Goal: Information Seeking & Learning: Learn about a topic

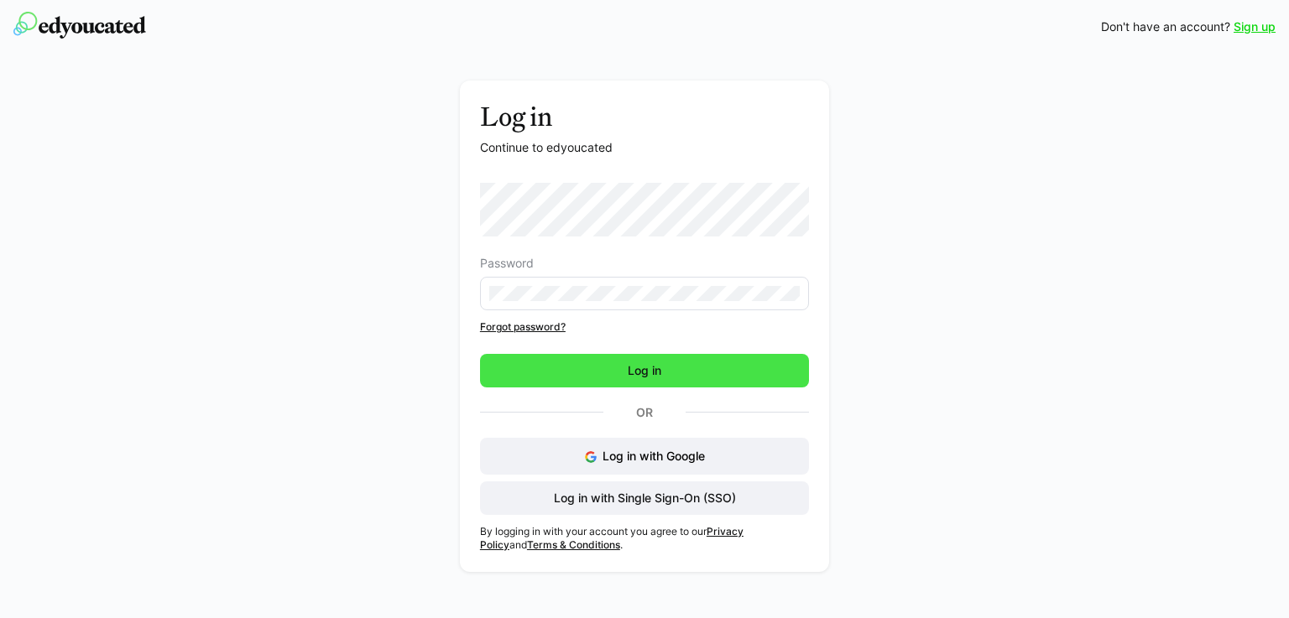
click at [580, 370] on span "Log in" at bounding box center [644, 371] width 329 height 34
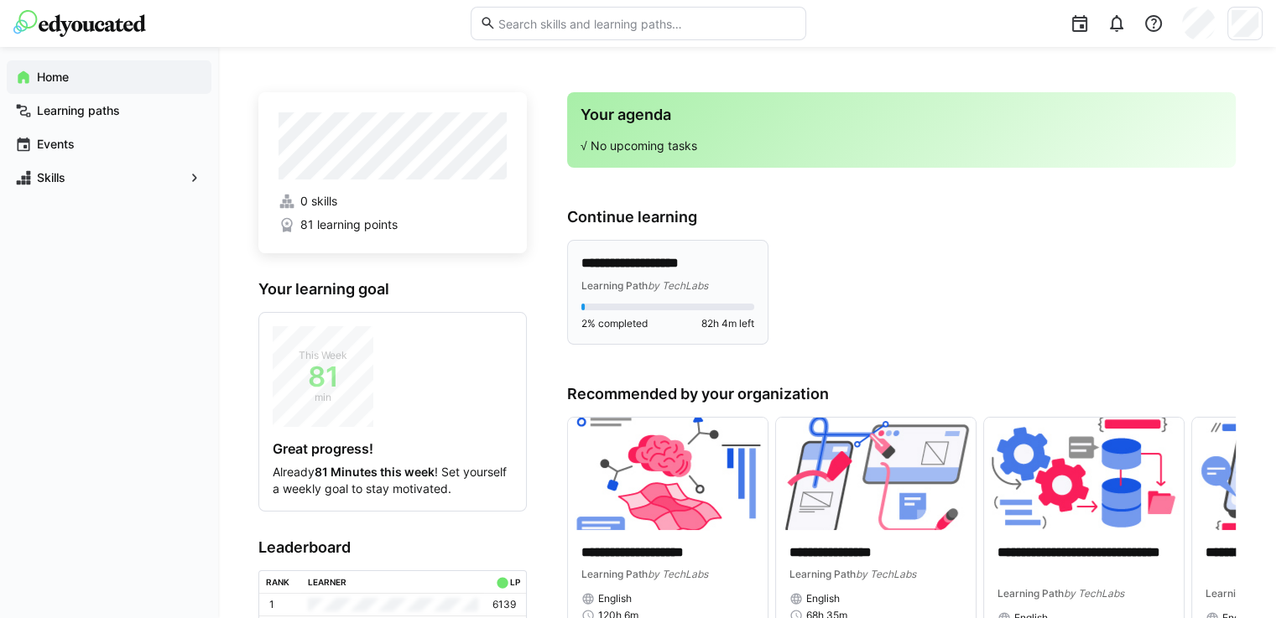
click at [698, 268] on p "**********" at bounding box center [667, 263] width 173 height 19
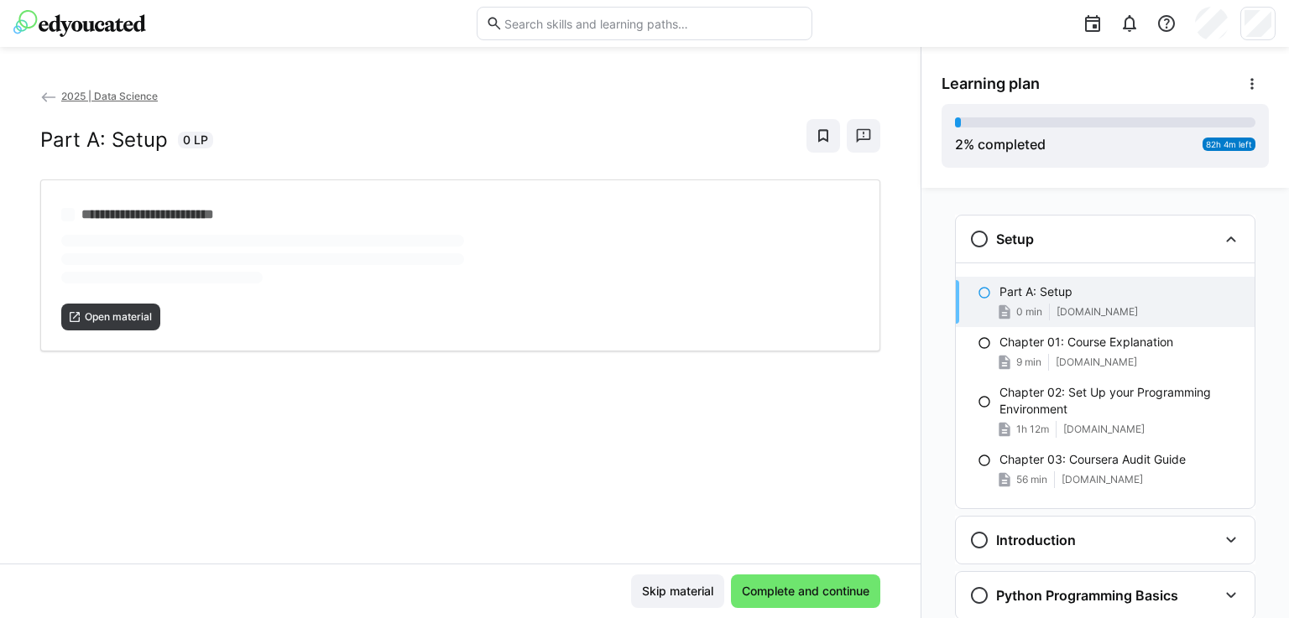
scroll to position [27, 0]
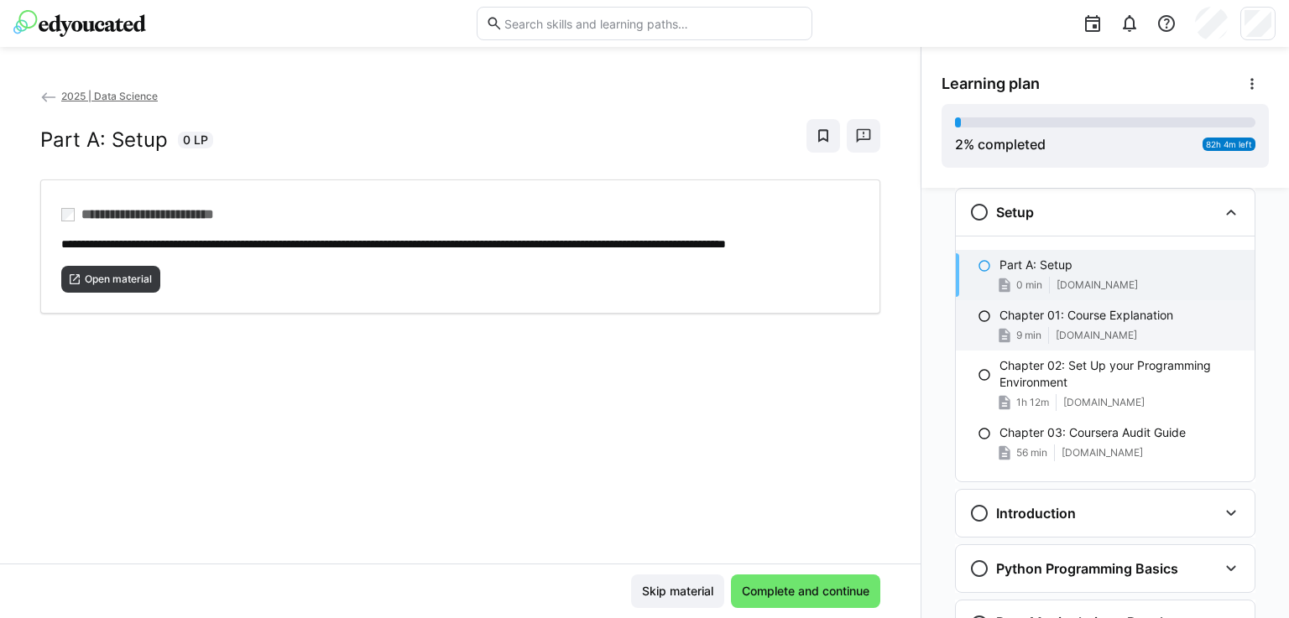
click at [1068, 325] on div "Chapter 01: Course Explanation 9 min [DOMAIN_NAME]" at bounding box center [1105, 325] width 299 height 50
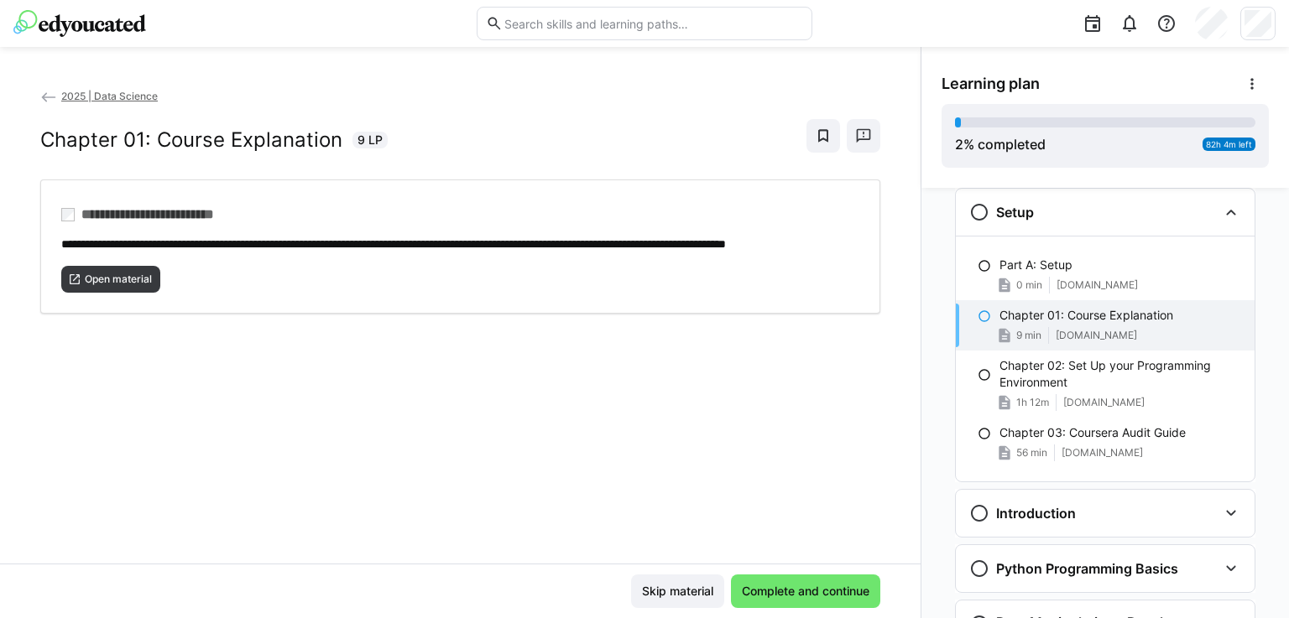
click at [1136, 321] on p "Chapter 01: Course Explanation" at bounding box center [1086, 315] width 174 height 17
click at [1054, 319] on p "Chapter 01: Course Explanation" at bounding box center [1086, 315] width 174 height 17
click at [97, 286] on span "Open material" at bounding box center [118, 279] width 70 height 13
drag, startPoint x: 1224, startPoint y: 519, endPoint x: 1183, endPoint y: 497, distance: 46.5
click at [1223, 519] on eds-icon at bounding box center [1231, 513] width 20 height 20
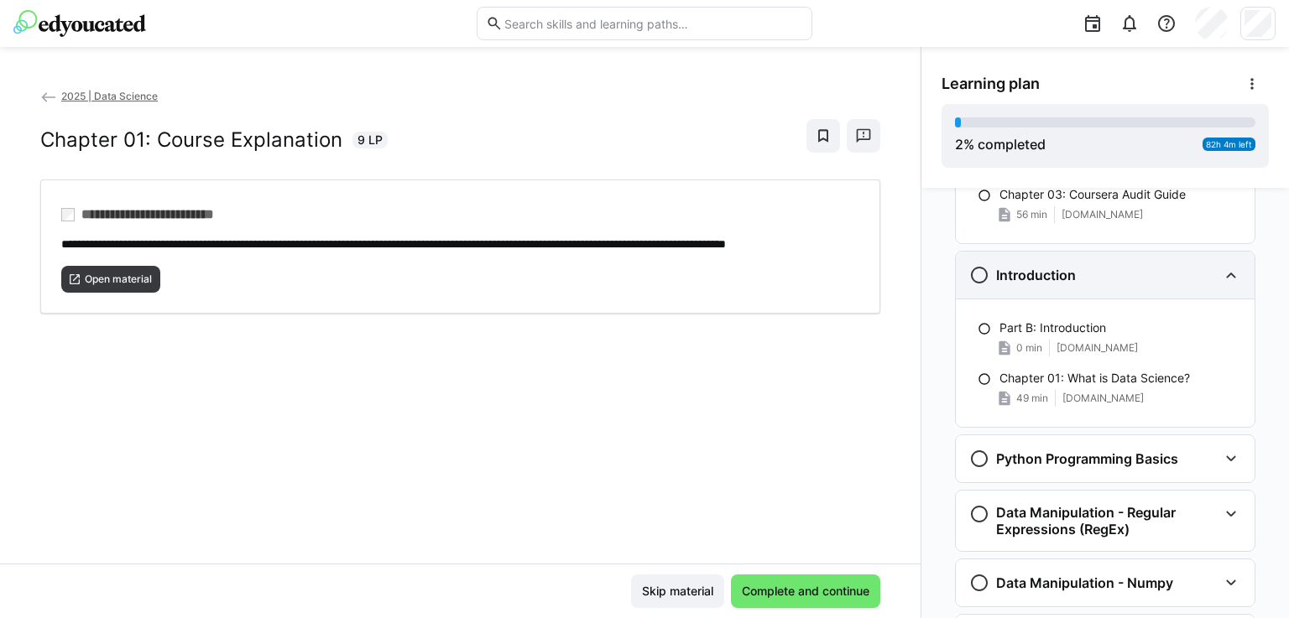
scroll to position [279, 0]
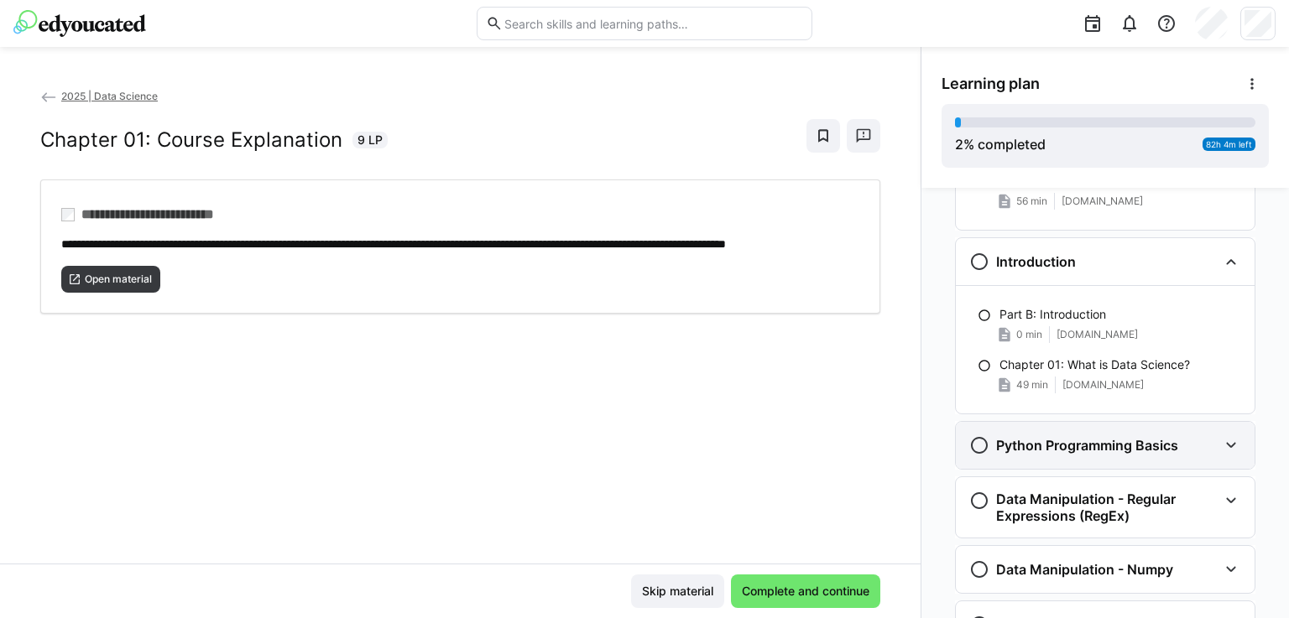
click at [1222, 451] on eds-icon at bounding box center [1231, 445] width 20 height 20
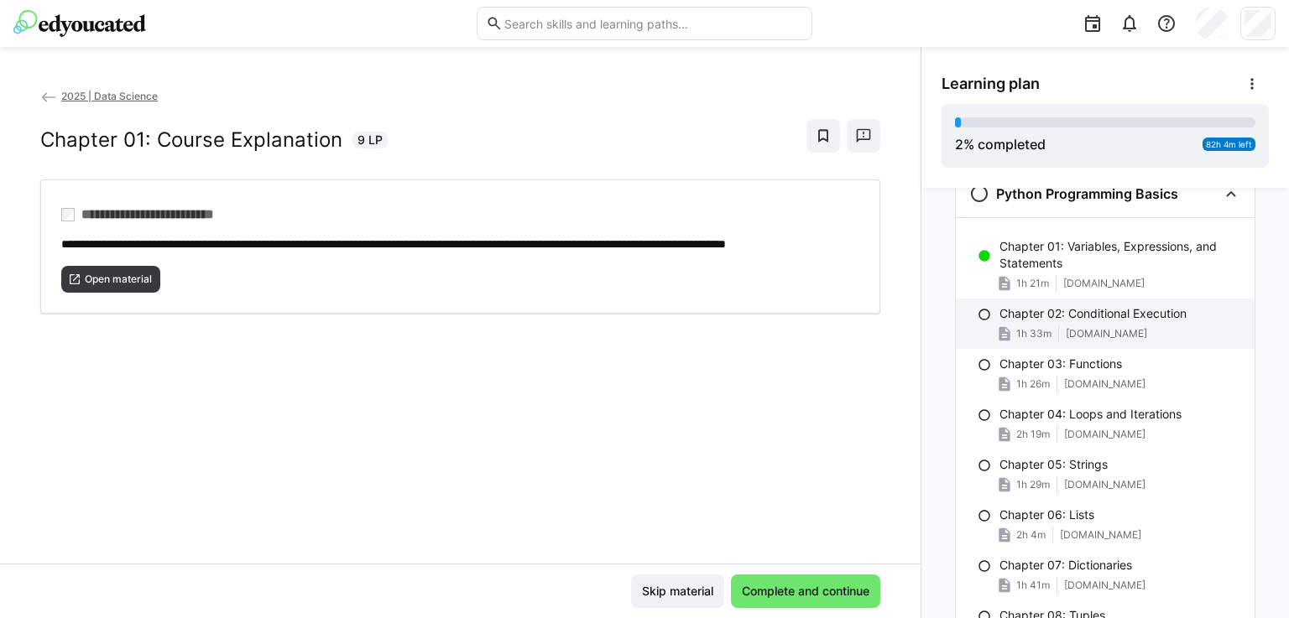
click at [1113, 324] on div "Chapter 02: Conditional Execution 1h 33m [DOMAIN_NAME]" at bounding box center [1105, 324] width 299 height 50
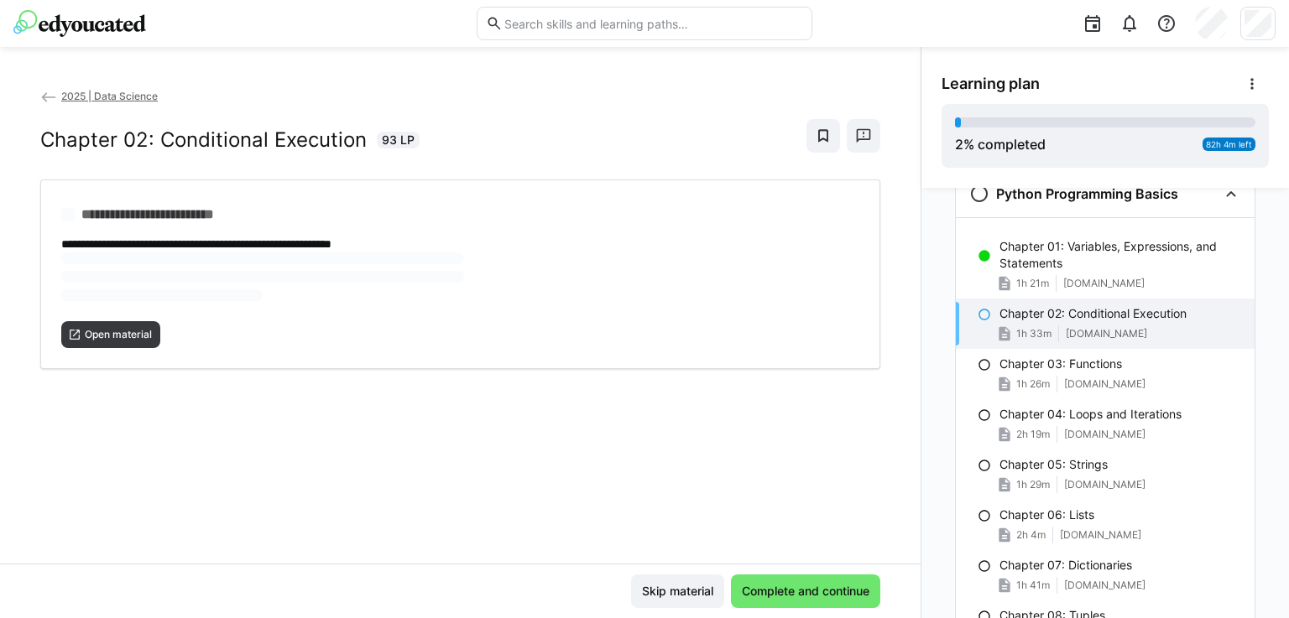
scroll to position [511, 0]
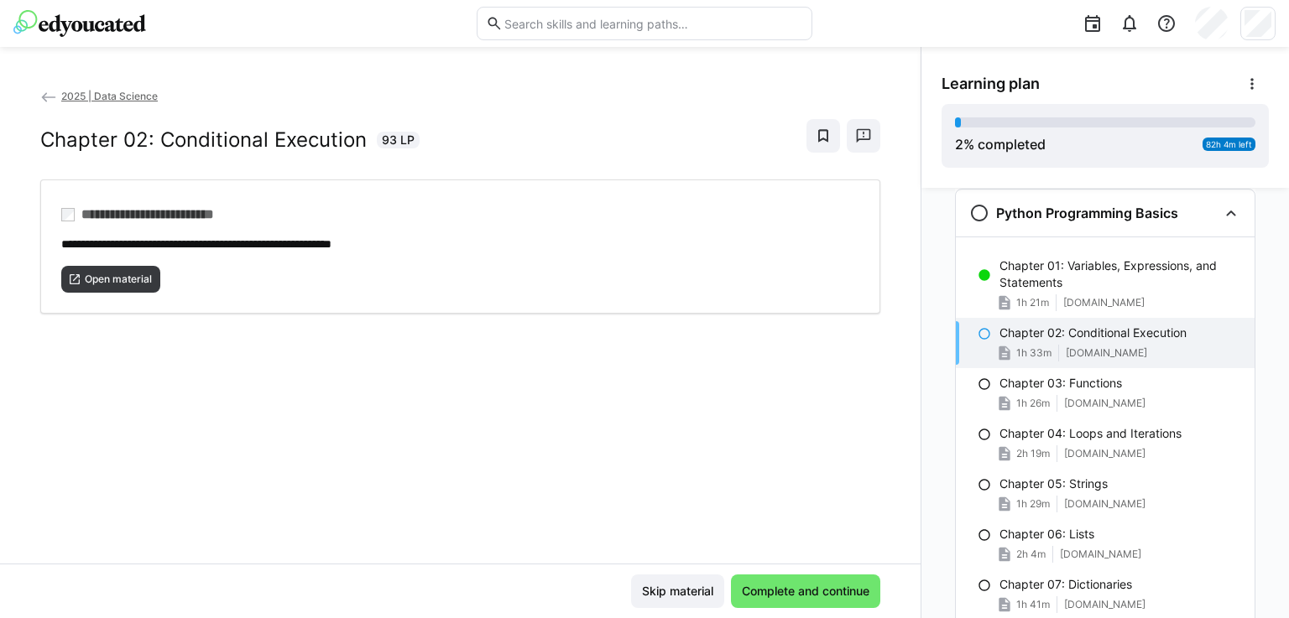
click at [1040, 350] on span "1h 33m" at bounding box center [1033, 353] width 35 height 13
click at [112, 274] on span "Open material" at bounding box center [118, 279] width 70 height 13
